Goal: Transaction & Acquisition: Purchase product/service

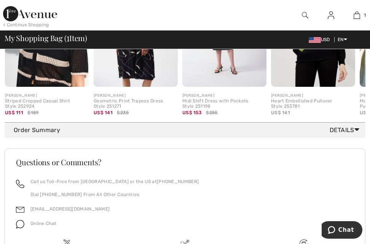
scroll to position [300, 0]
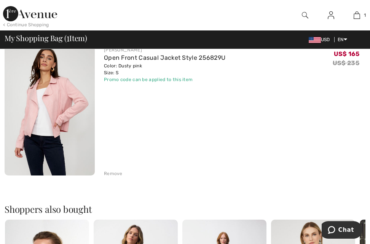
scroll to position [152, 0]
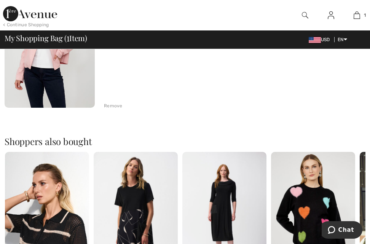
click at [221, 123] on div "Shoppers also bought Quick view JOSEPH RIBKOFF Striped Cropped Casual Shirt Sty…" at bounding box center [185, 216] width 361 height 195
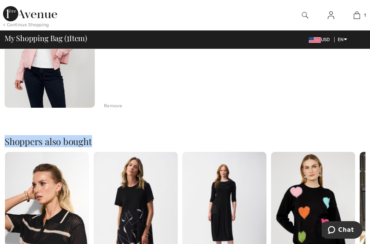
click at [221, 123] on div "Shoppers also bought Quick view JOSEPH RIBKOFF Striped Cropped Casual Shirt Sty…" at bounding box center [185, 216] width 361 height 195
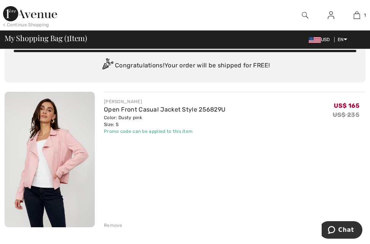
scroll to position [0, 0]
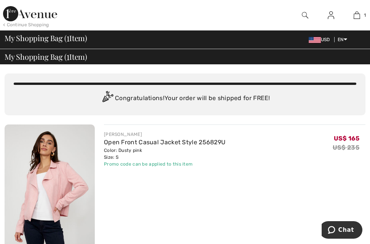
click at [107, 58] on div "My Shopping Bag ( 1 Item)" at bounding box center [185, 57] width 361 height 8
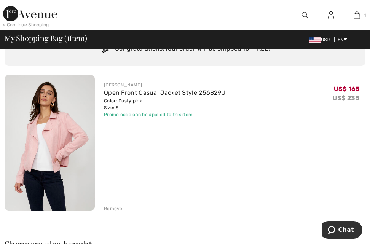
scroll to position [38, 0]
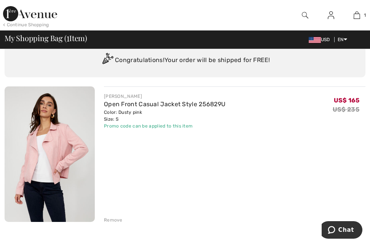
click at [119, 129] on div "Promo code can be applied to this item" at bounding box center [165, 126] width 122 height 7
click at [124, 128] on div "Promo code can be applied to this item" at bounding box center [165, 126] width 122 height 7
click at [145, 127] on div "Promo code can be applied to this item" at bounding box center [165, 126] width 122 height 7
click at [157, 127] on div "Promo code can be applied to this item" at bounding box center [165, 126] width 122 height 7
click at [179, 127] on div "Promo code can be applied to this item" at bounding box center [165, 126] width 122 height 7
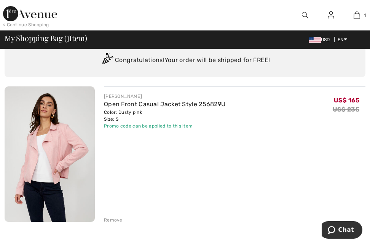
click at [225, 127] on div "Promo code can be applied to this item" at bounding box center [165, 126] width 122 height 7
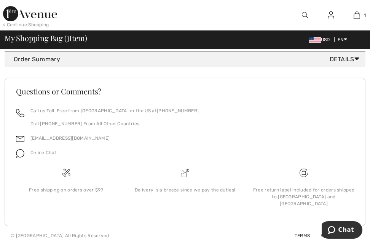
click at [237, 133] on div "Call us Toll-Free from Canada or the US at +1 (888) 605-5525 Dial +1 (514) 225-…" at bounding box center [185, 120] width 338 height 26
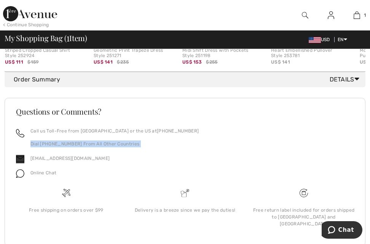
click at [237, 135] on div "Call us Toll-Free from Canada or the US at +1 (888) 605-5525 Dial +1 (514) 225-…" at bounding box center [185, 141] width 338 height 26
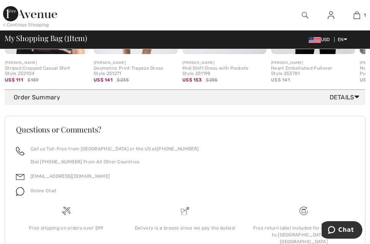
click at [171, 142] on div "Questions or Comments?" at bounding box center [185, 136] width 357 height 20
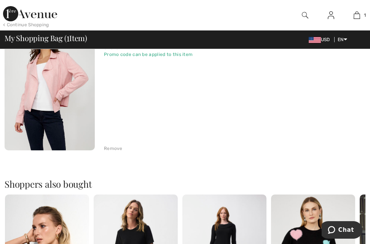
click at [171, 142] on div "FRANK LYMAN Open Front Casual Jacket Style 256829U Color: Dusty pink Size: S Fi…" at bounding box center [235, 83] width 262 height 137
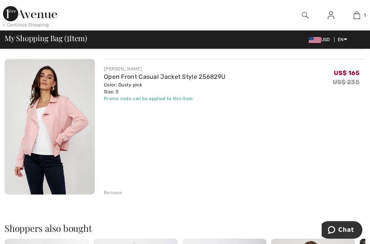
scroll to position [0, 0]
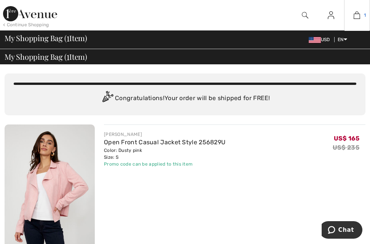
click at [357, 14] on img at bounding box center [357, 15] width 6 height 9
